Goal: Check status

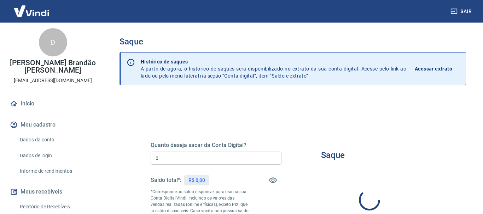
type input "R$ 0,00"
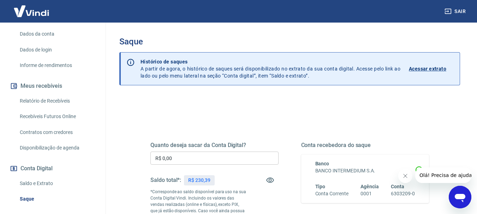
scroll to position [141, 0]
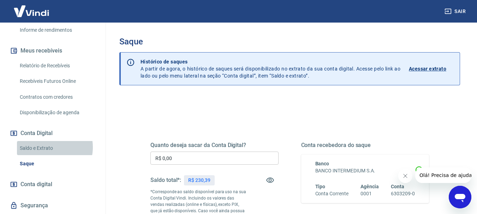
click at [49, 147] on link "Saldo e Extrato" at bounding box center [57, 148] width 80 height 14
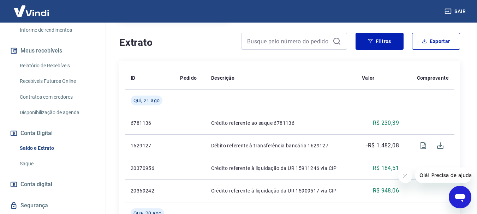
scroll to position [173, 0]
